Goal: Find specific page/section: Find specific page/section

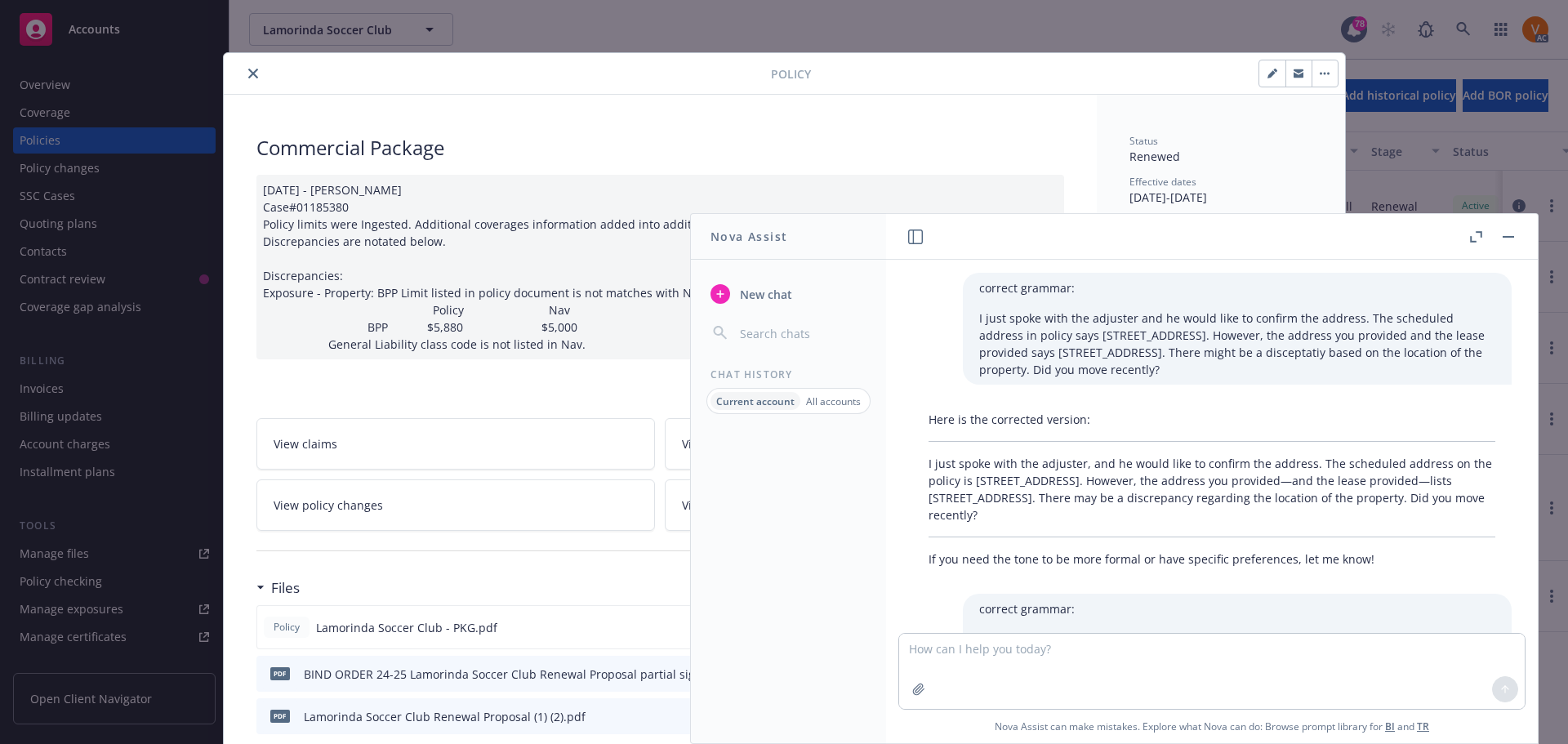
scroll to position [413, 0]
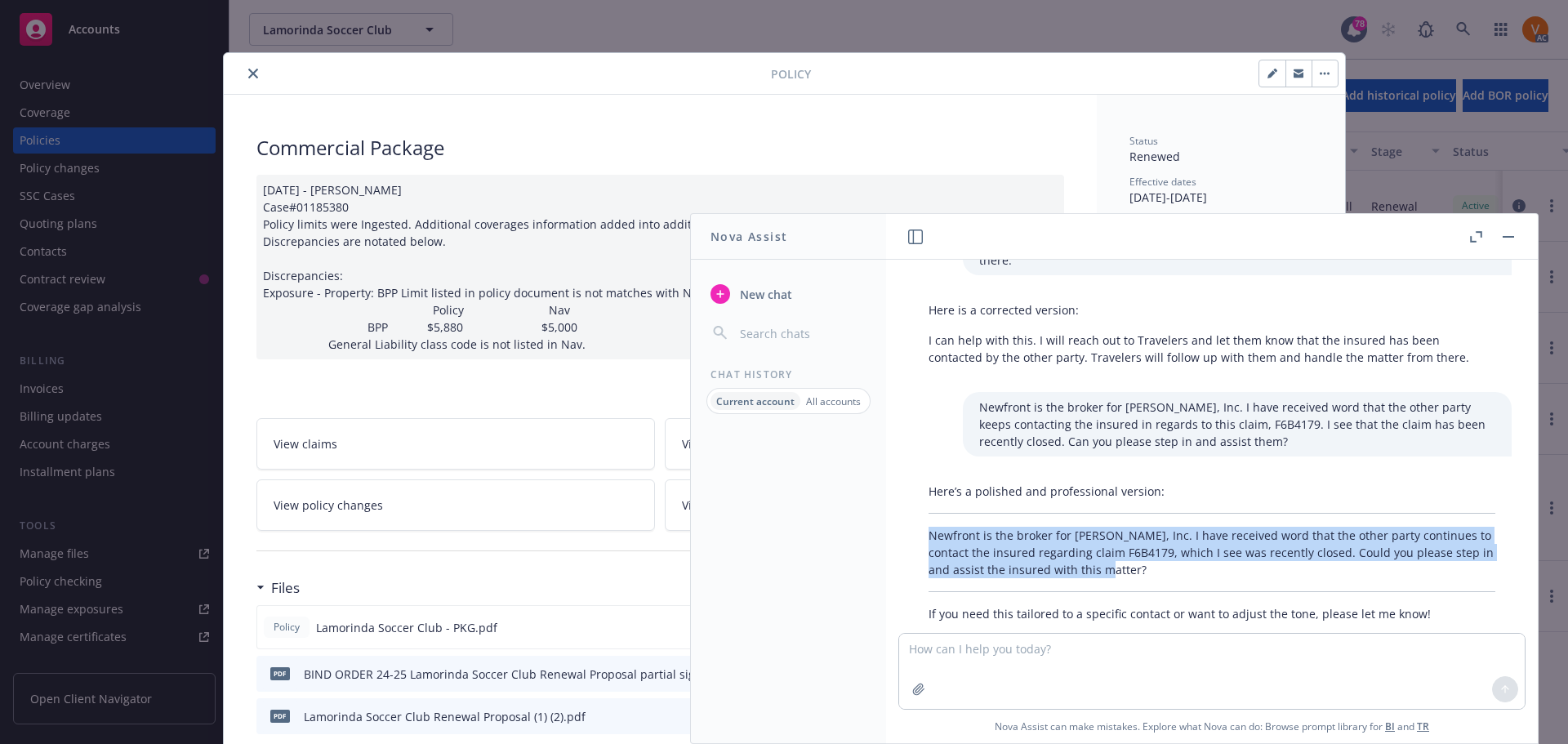
click at [1518, 228] on button "button" at bounding box center [1508, 237] width 19 height 19
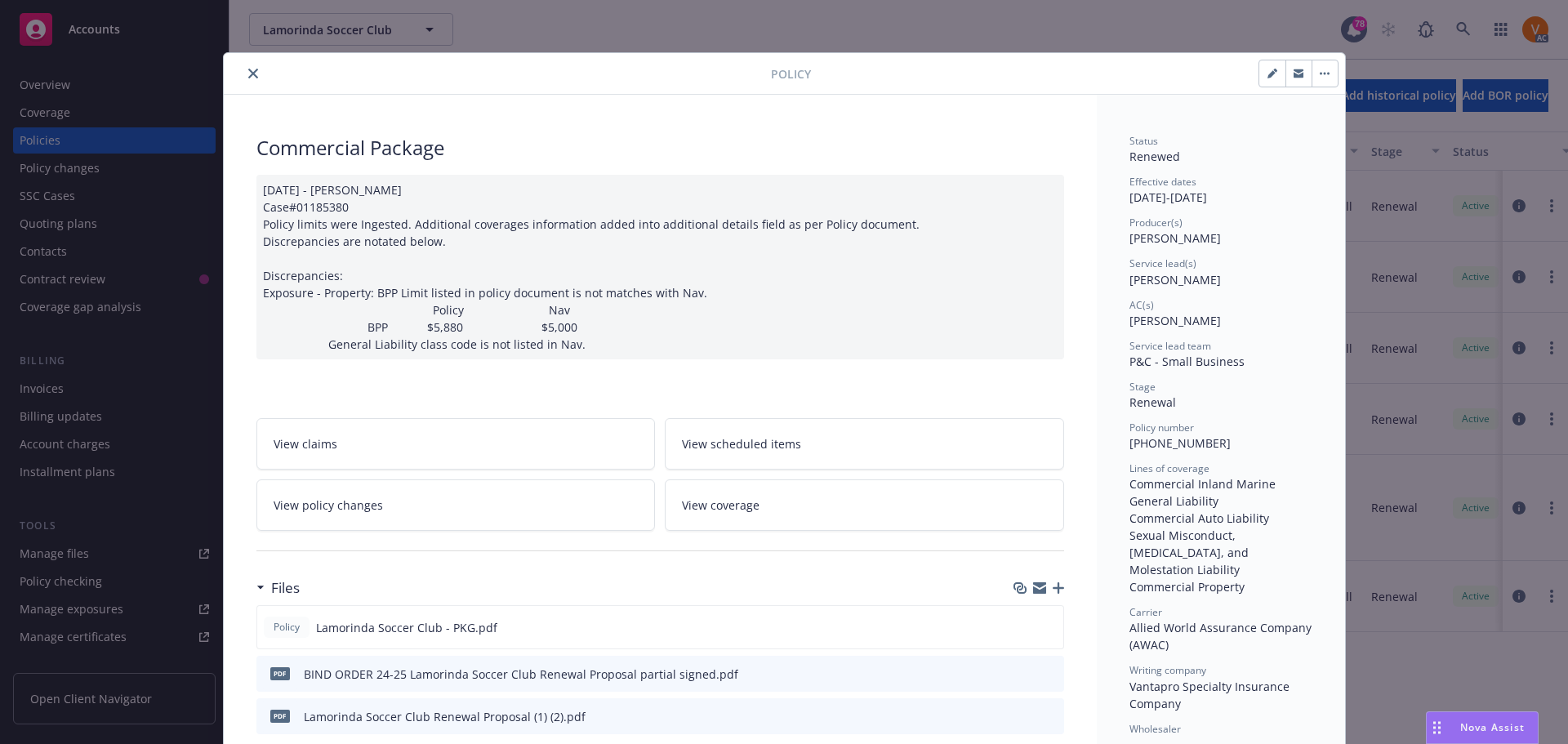
click at [248, 73] on icon "close" at bounding box center [253, 73] width 10 height 10
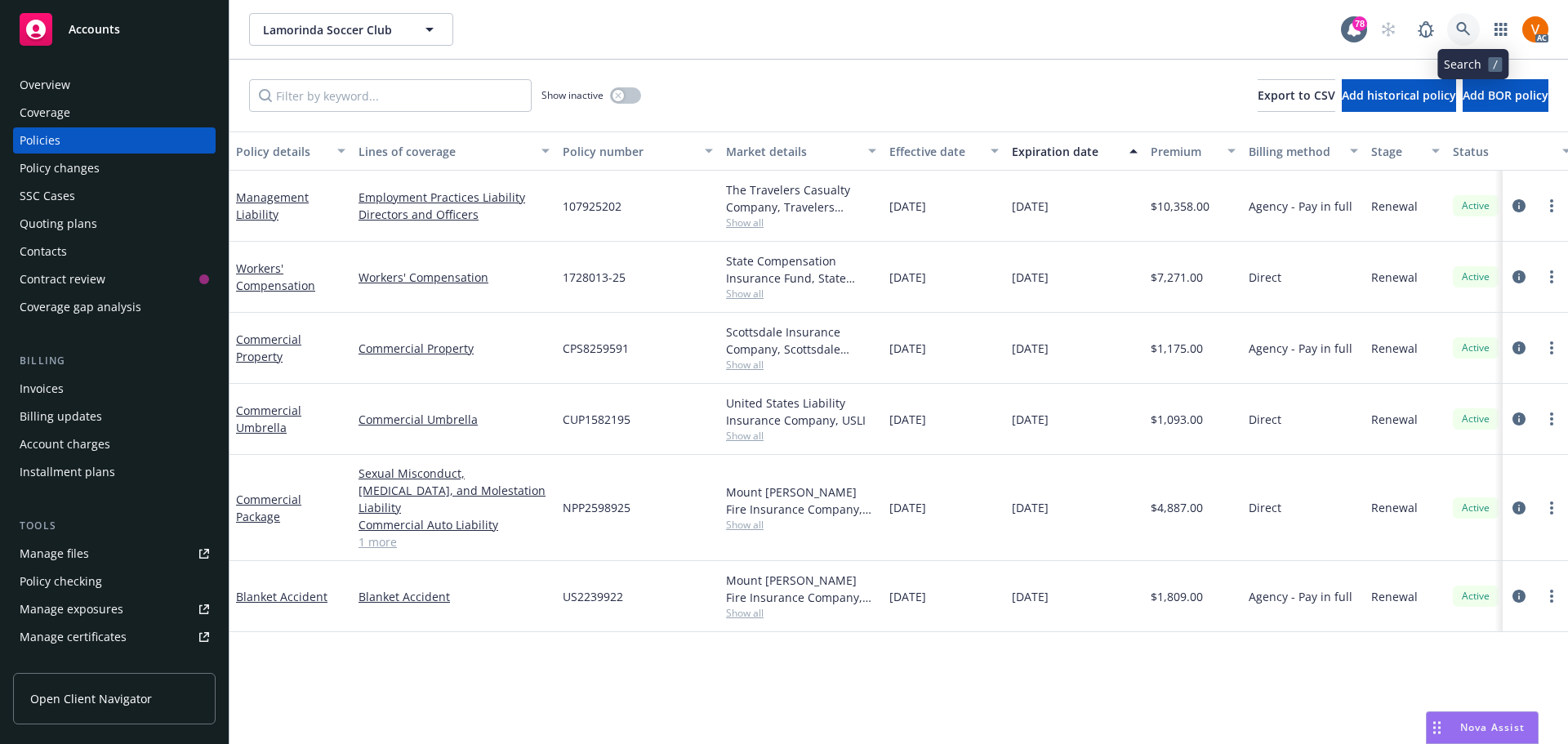
click at [1471, 23] on icon at bounding box center [1463, 29] width 15 height 15
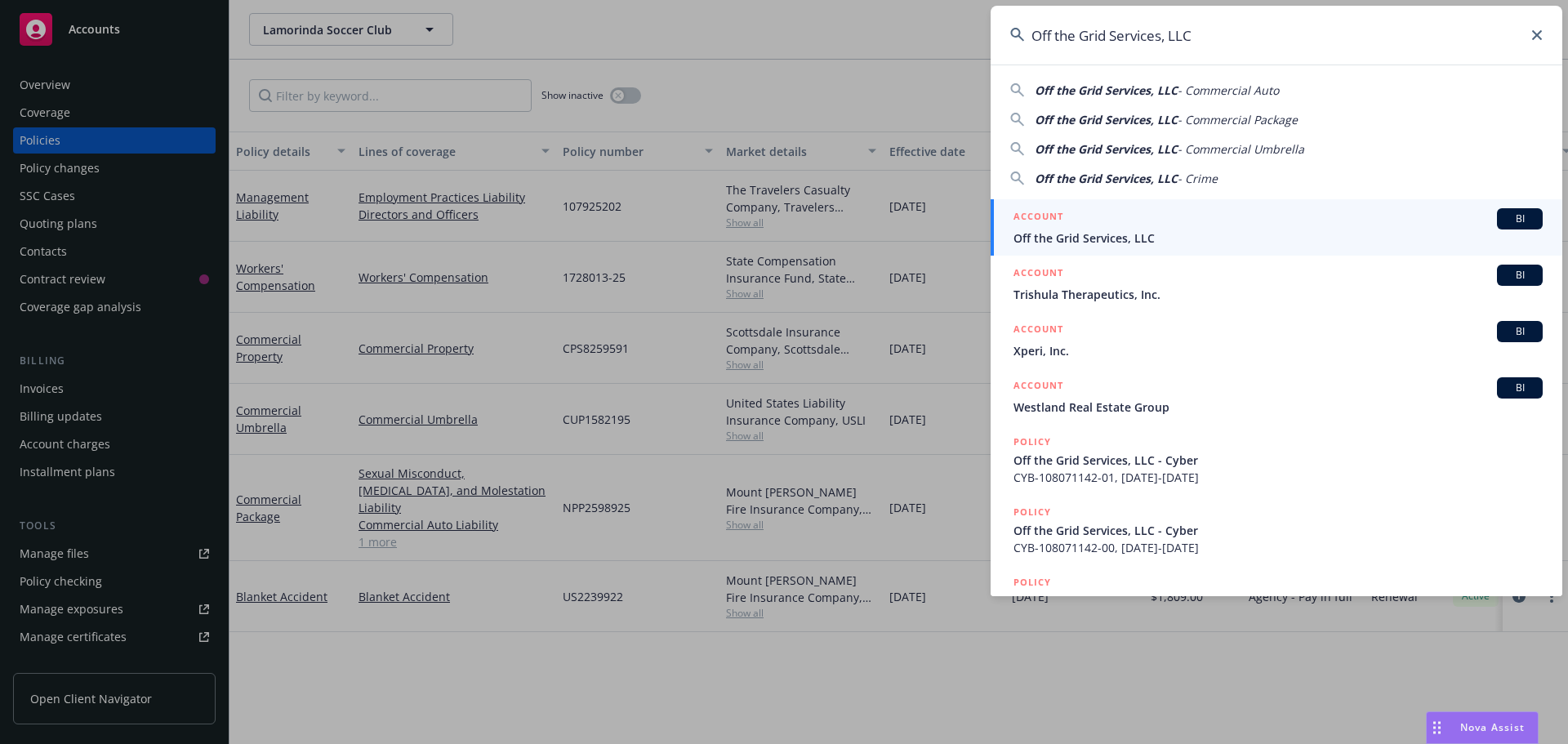
type input "Off the Grid Services, LLC"
click at [1255, 222] on div "ACCOUNT BI" at bounding box center [1278, 219] width 529 height 21
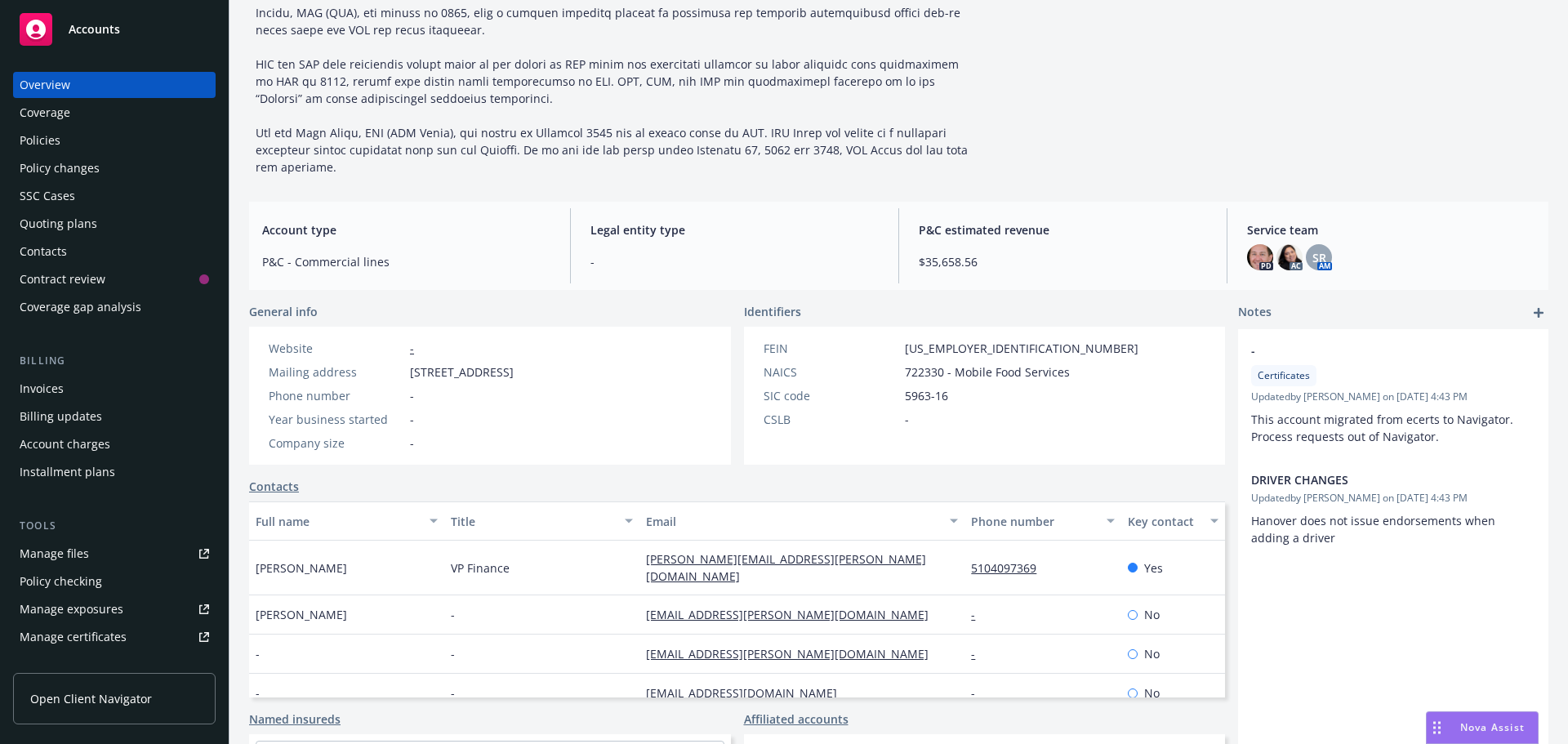
scroll to position [400, 0]
